Goal: Find specific page/section: Find specific page/section

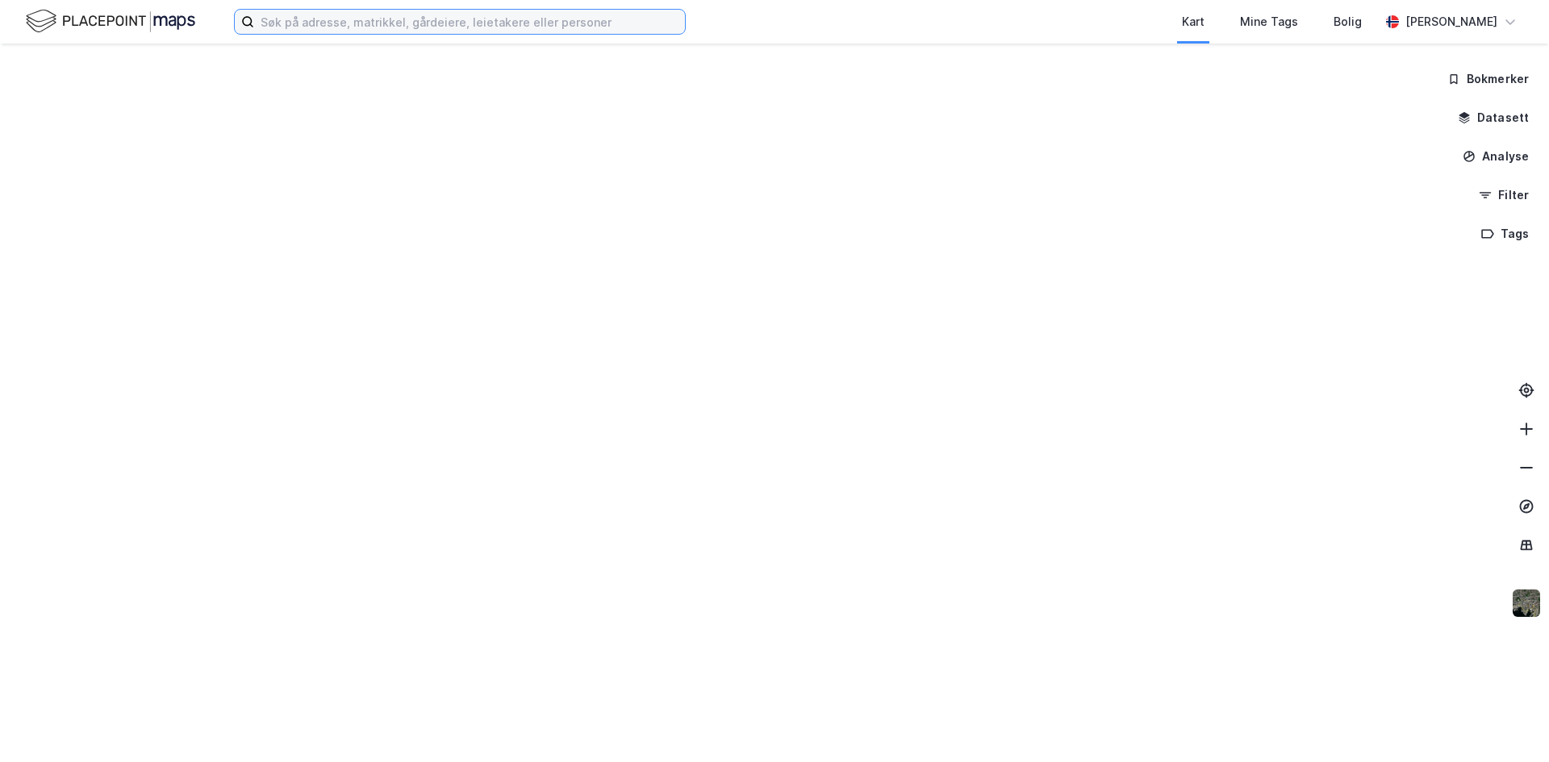
click at [464, 31] on input at bounding box center [469, 22] width 431 height 24
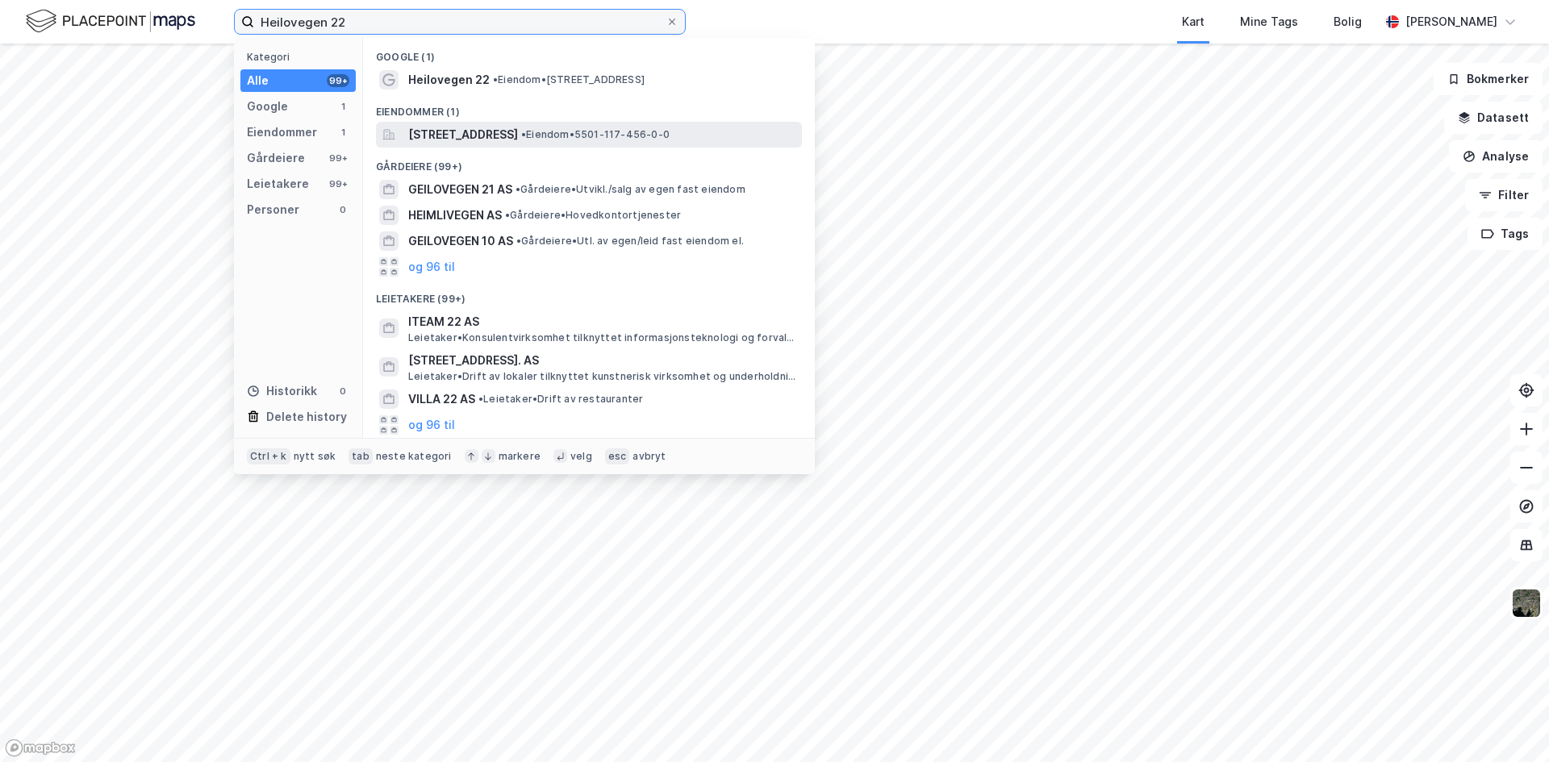
type input "Heilovegen 22"
click at [518, 127] on span "[STREET_ADDRESS]" at bounding box center [463, 134] width 110 height 19
